Goal: Find specific page/section: Find specific page/section

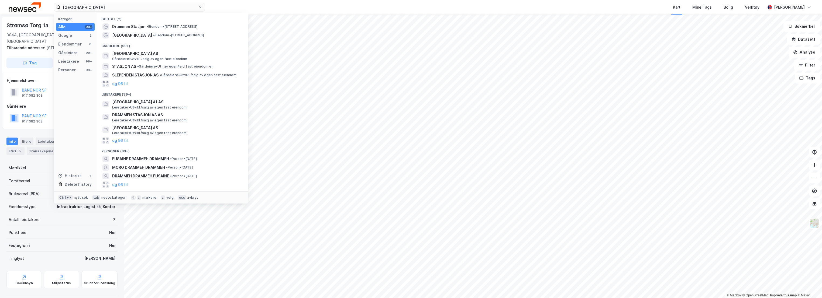
click at [137, 7] on input "[GEOGRAPHIC_DATA]" at bounding box center [129, 7] width 137 height 8
type input "f"
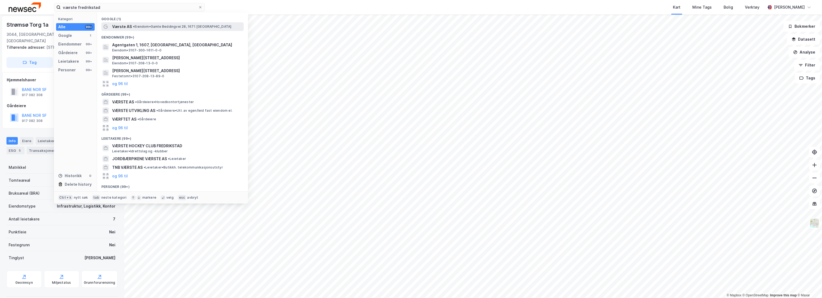
type input "værste fredrikstad"
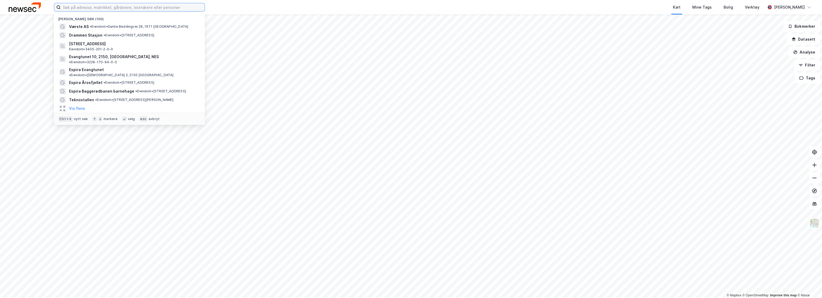
click at [99, 10] on input at bounding box center [133, 7] width 144 height 8
click at [104, 7] on input at bounding box center [133, 7] width 144 height 8
